Goal: Navigation & Orientation: Find specific page/section

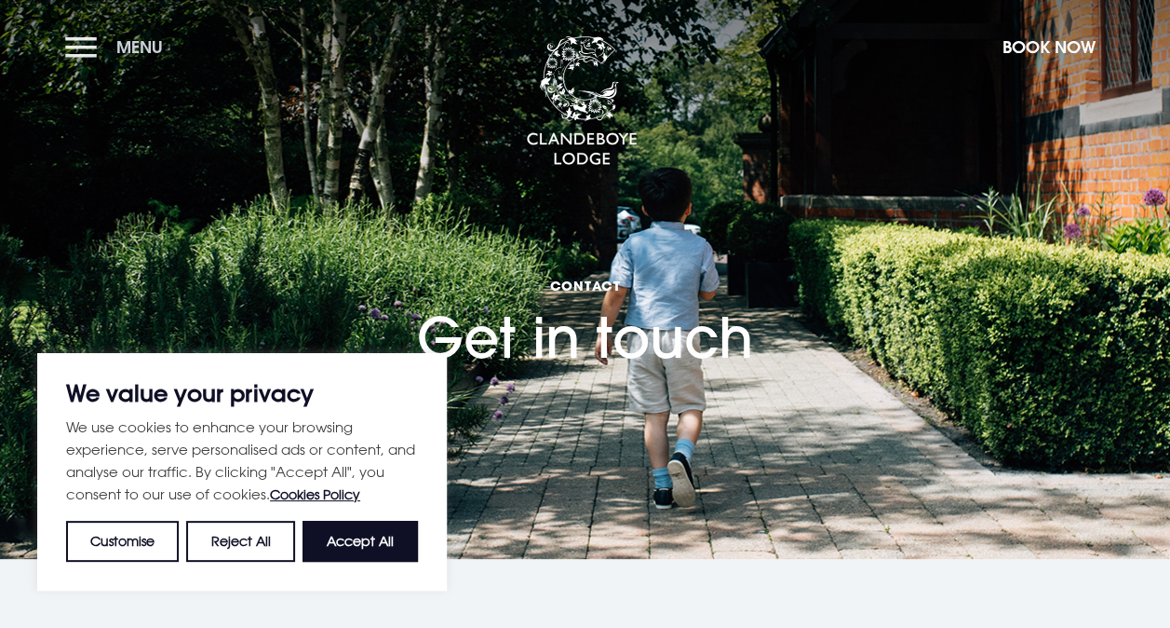
click at [74, 39] on button "Menu" at bounding box center [118, 47] width 107 height 40
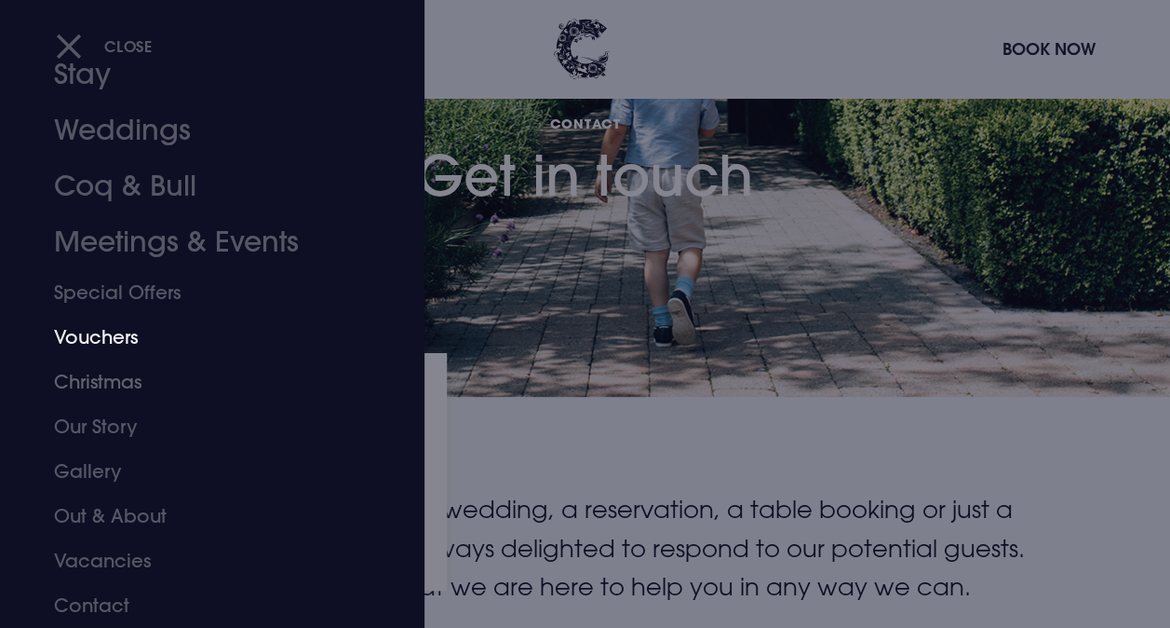
scroll to position [186, 0]
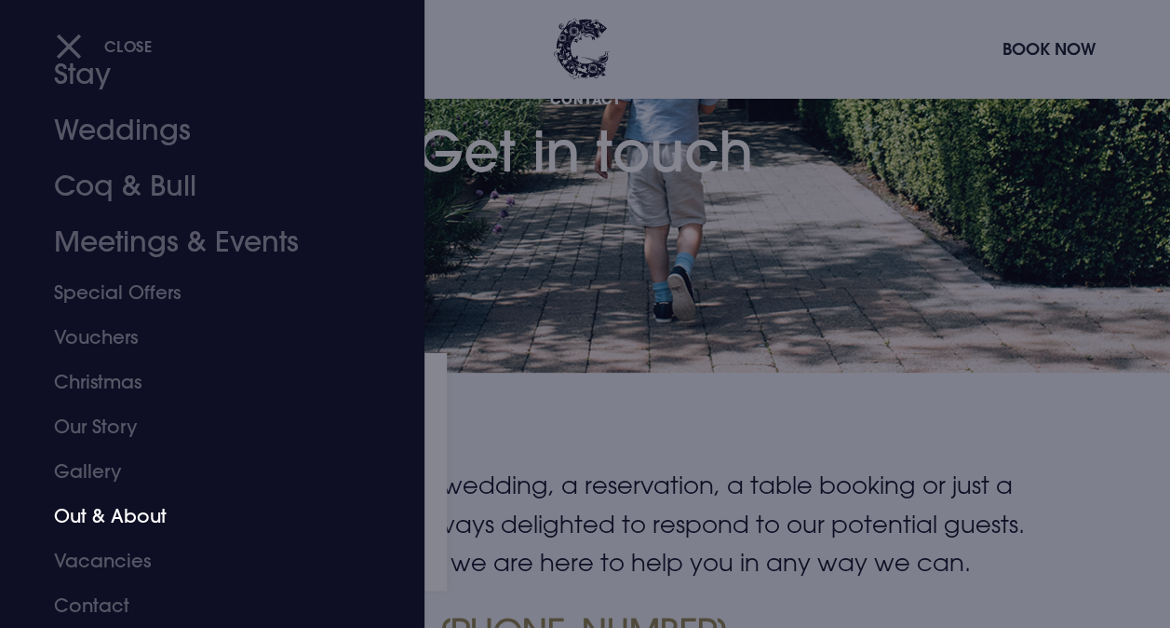
click at [162, 523] on link "Out & About" at bounding box center [199, 515] width 291 height 45
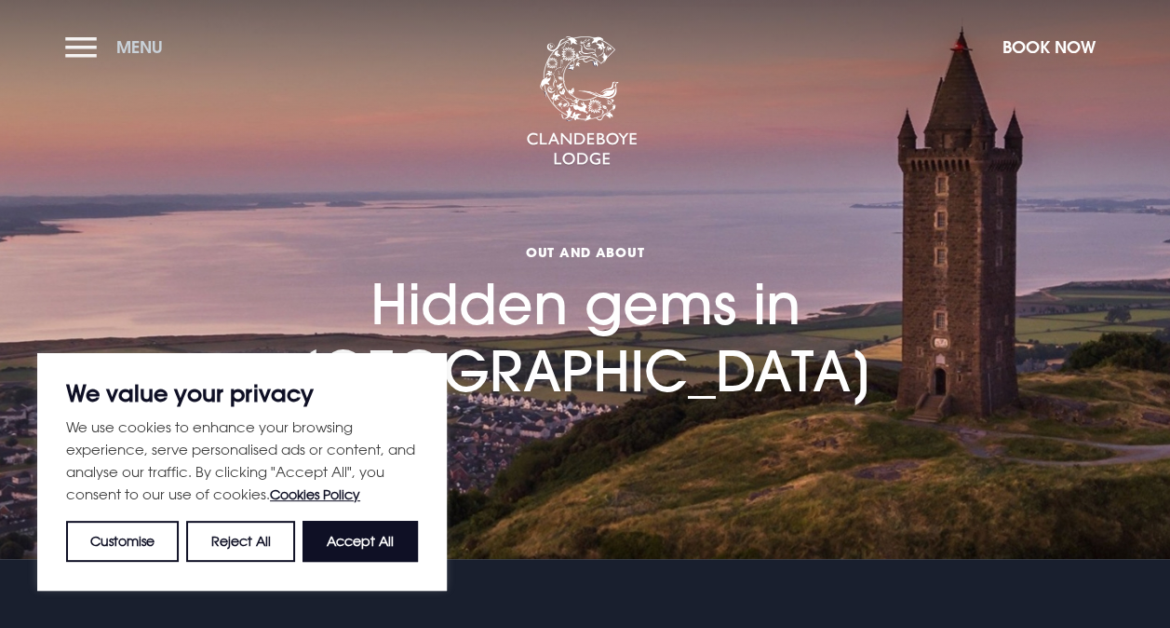
click at [89, 48] on button "Menu" at bounding box center [118, 47] width 107 height 40
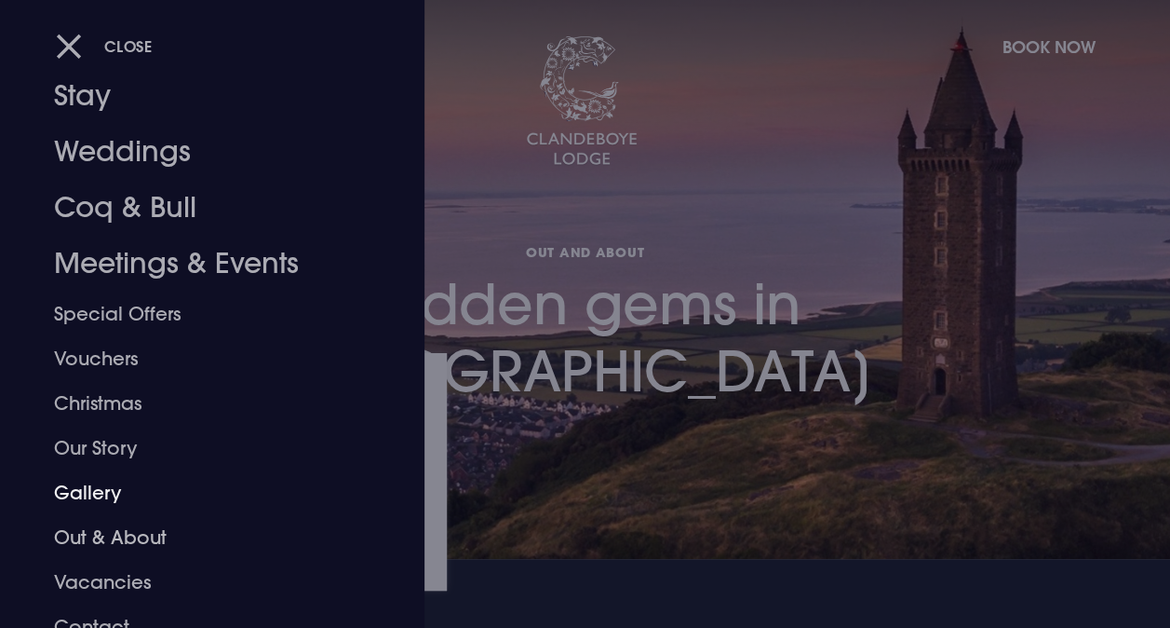
scroll to position [73, 0]
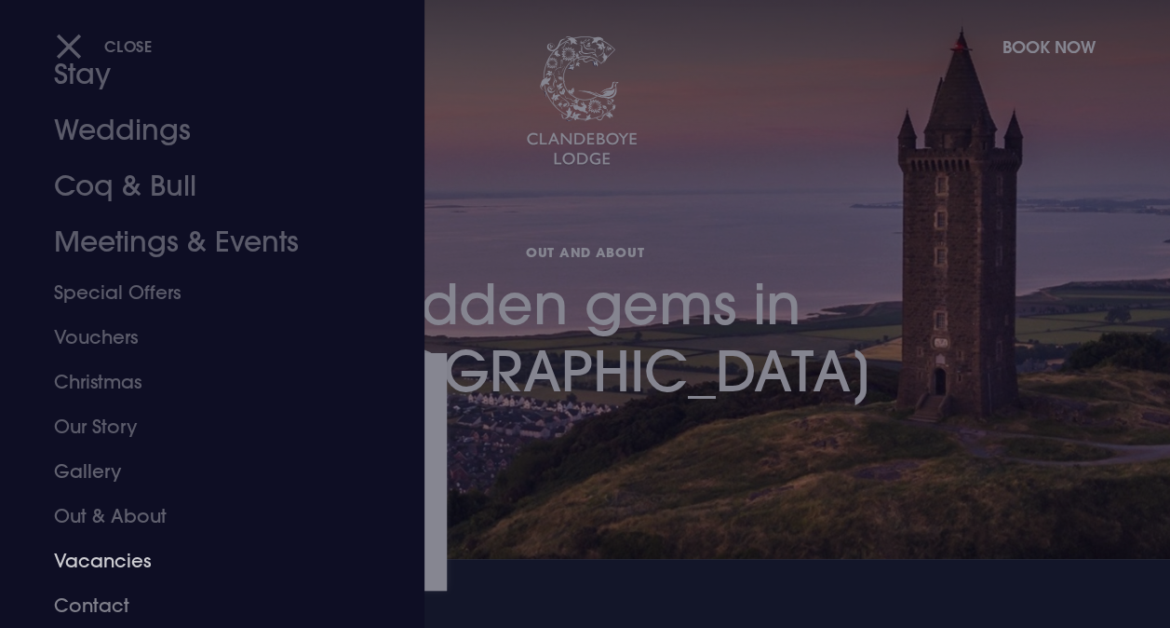
click at [108, 604] on link "Contact" at bounding box center [199, 605] width 291 height 45
